Goal: Navigation & Orientation: Find specific page/section

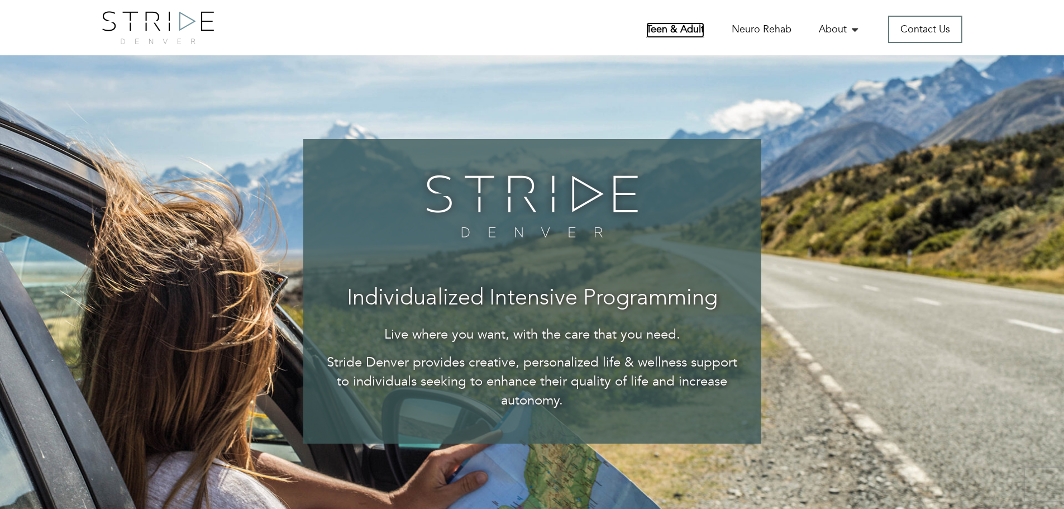
click at [681, 27] on link "Teen & Adult" at bounding box center [675, 30] width 58 height 16
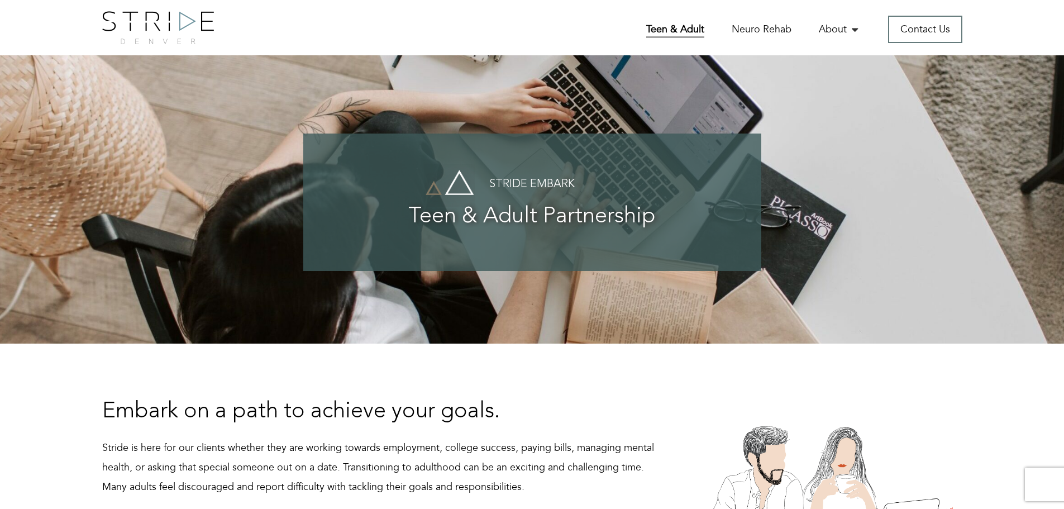
click at [130, 151] on div "Stride Embark Teen & Adult Partnership" at bounding box center [532, 199] width 877 height 288
drag, startPoint x: 783, startPoint y: 167, endPoint x: 753, endPoint y: 161, distance: 30.7
click at [783, 167] on div "Stride Embark Teen & Adult Partnership" at bounding box center [532, 199] width 877 height 288
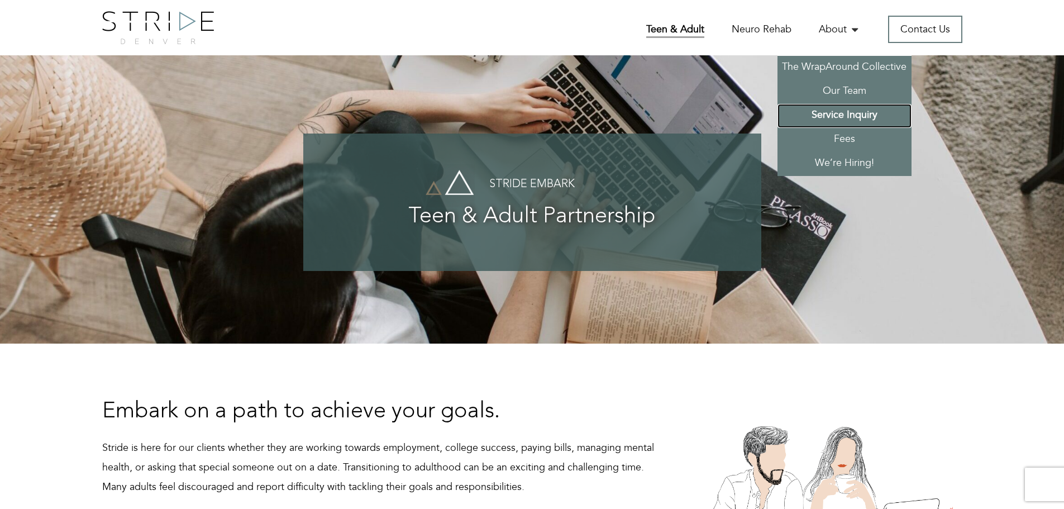
click at [851, 120] on link "Service Inquiry" at bounding box center [845, 116] width 134 height 24
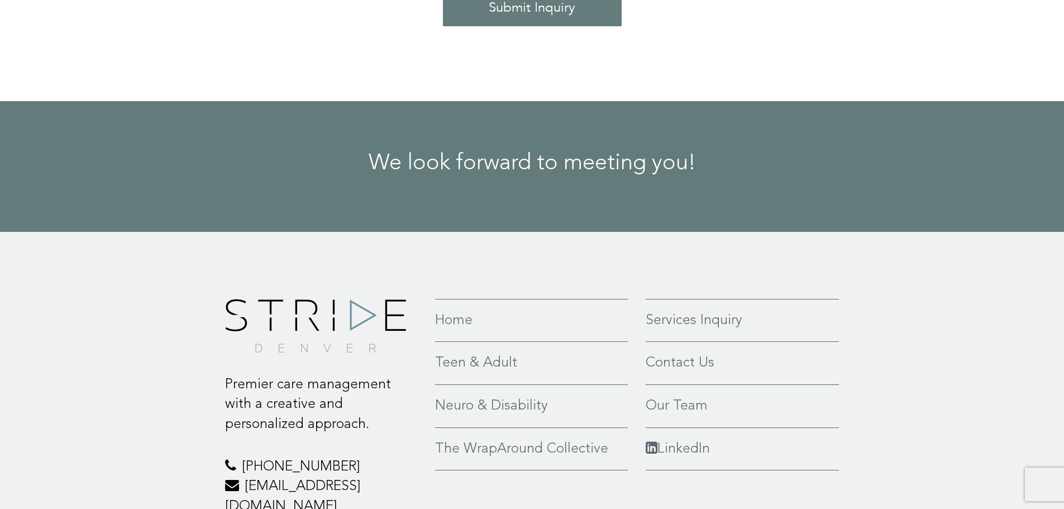
scroll to position [1493, 0]
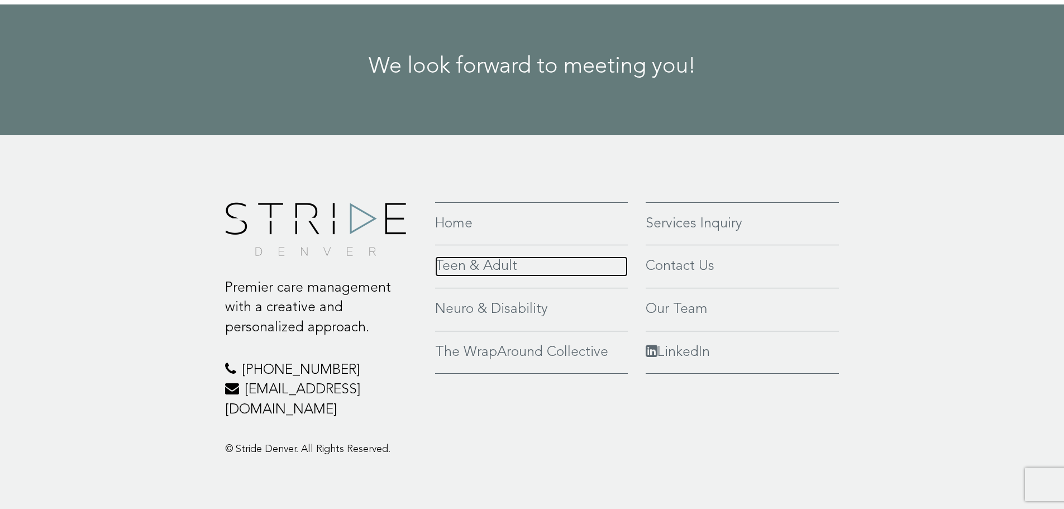
click at [487, 267] on link "Teen & Adult" at bounding box center [531, 266] width 193 height 20
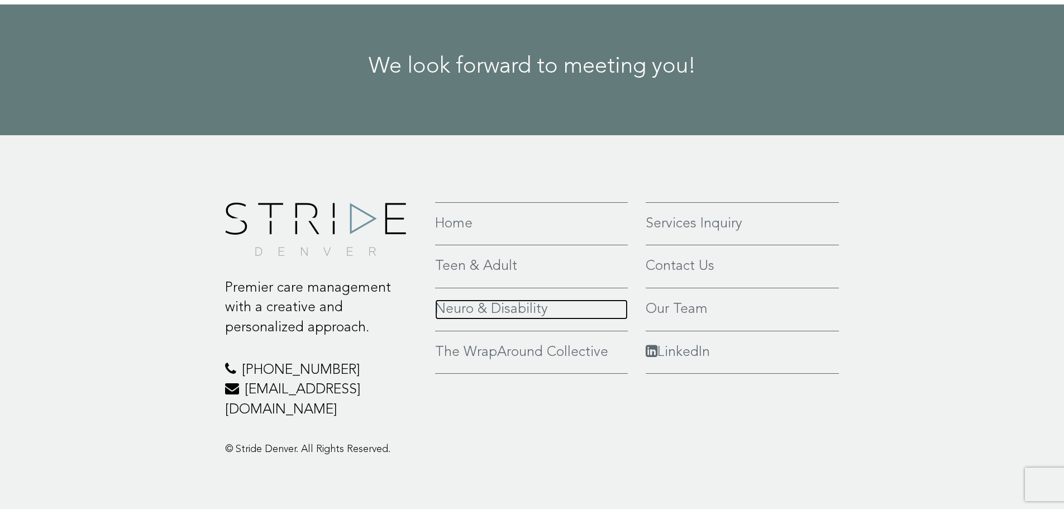
click at [494, 319] on ul "Home Teen & Adult Neuro & Disability The WrapAround Collective" at bounding box center [531, 288] width 193 height 172
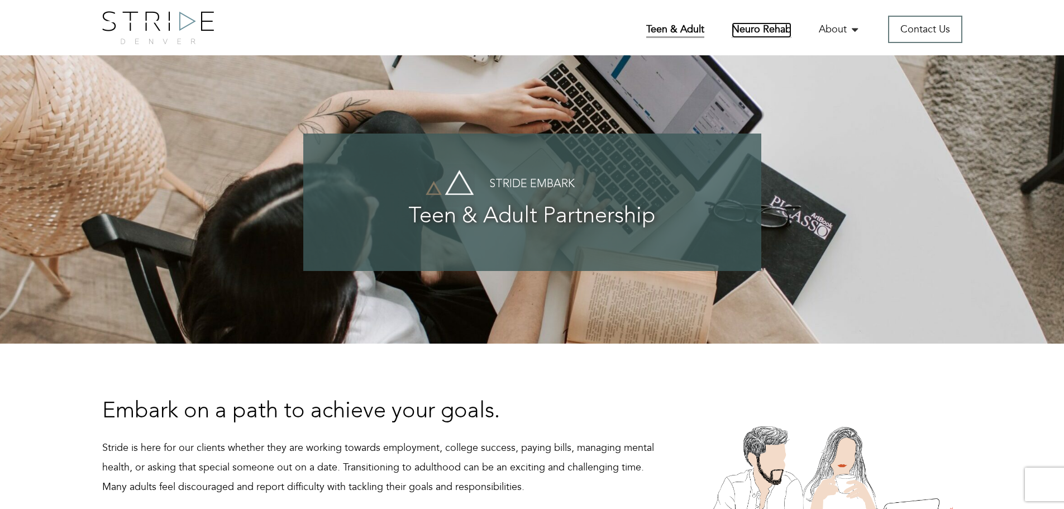
click at [775, 31] on link "Neuro Rehab" at bounding box center [762, 30] width 60 height 16
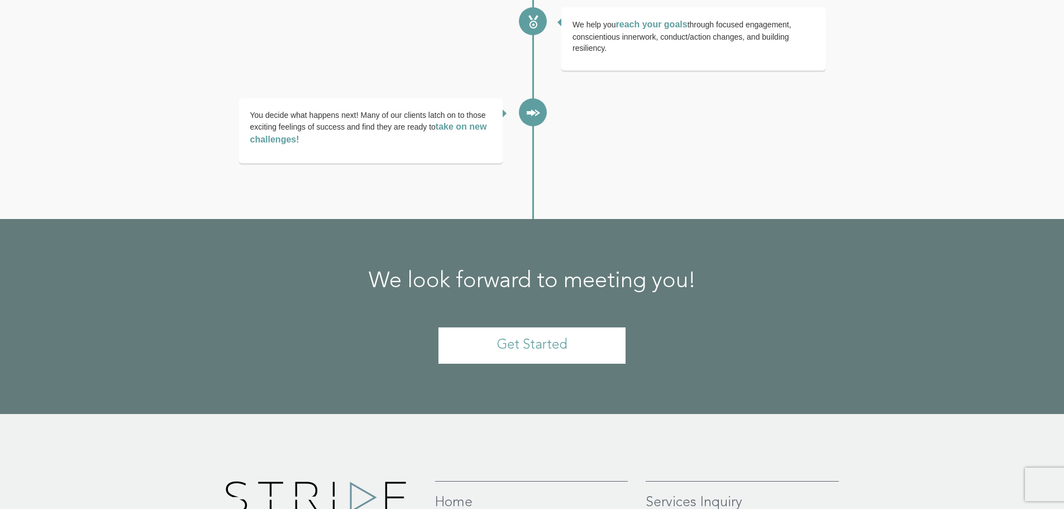
scroll to position [2315, 0]
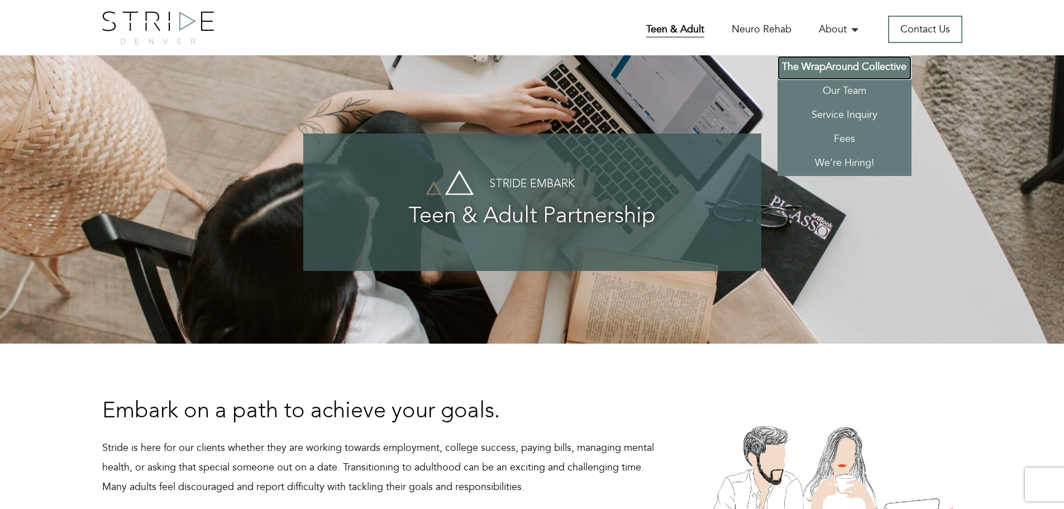
click at [849, 64] on link "The WrapAround Collective" at bounding box center [845, 68] width 134 height 24
